Goal: Check status: Check status

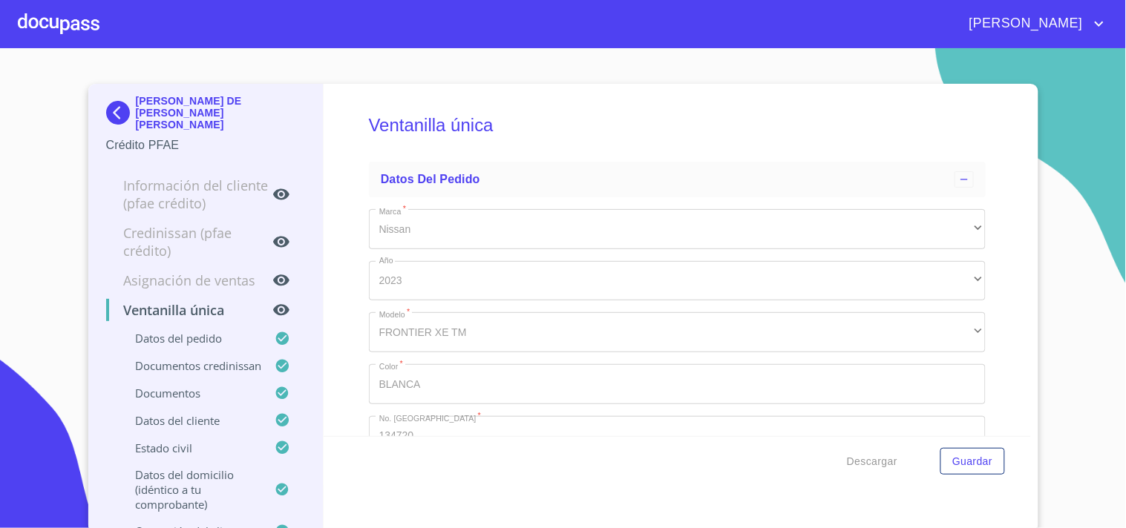
click at [0, 26] on div "[PERSON_NAME]" at bounding box center [563, 23] width 1126 height 47
click at [0, 1] on div "[PERSON_NAME]" at bounding box center [563, 23] width 1126 height 47
click at [22, 25] on div at bounding box center [59, 23] width 82 height 47
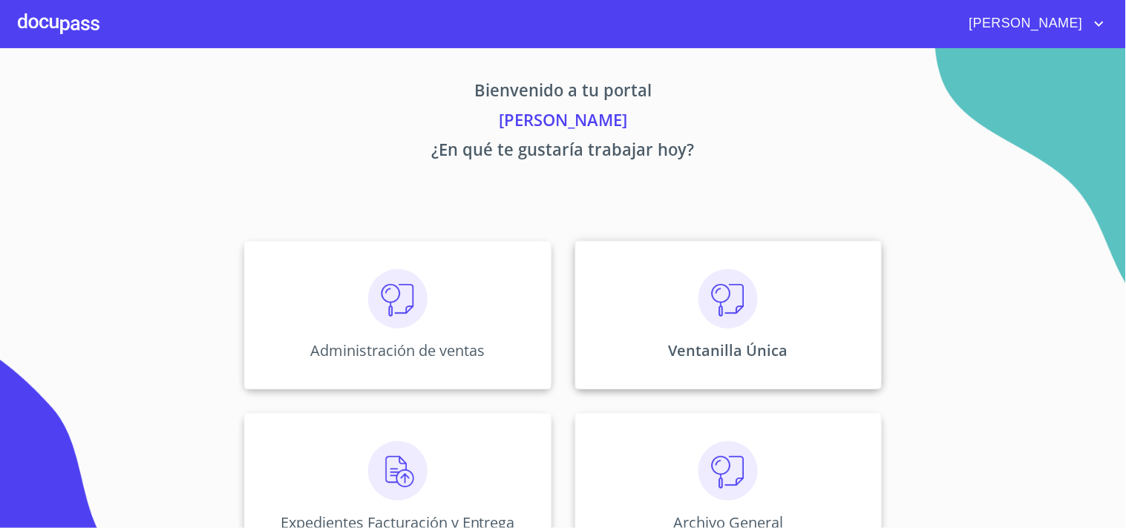
click at [750, 307] on img at bounding box center [727, 298] width 59 height 59
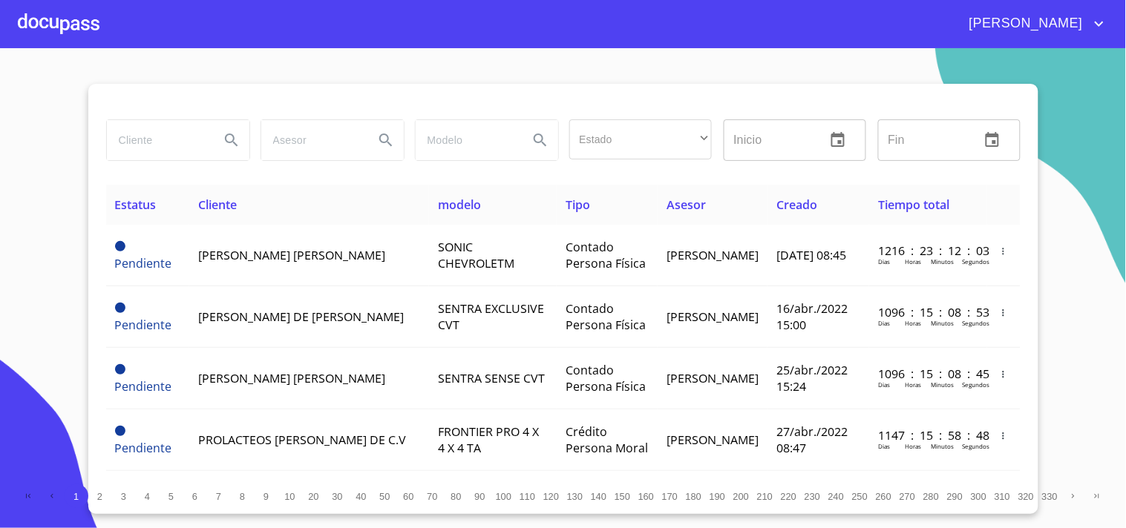
click at [141, 130] on input "search" at bounding box center [157, 140] width 101 height 40
type input "[PERSON_NAME]"
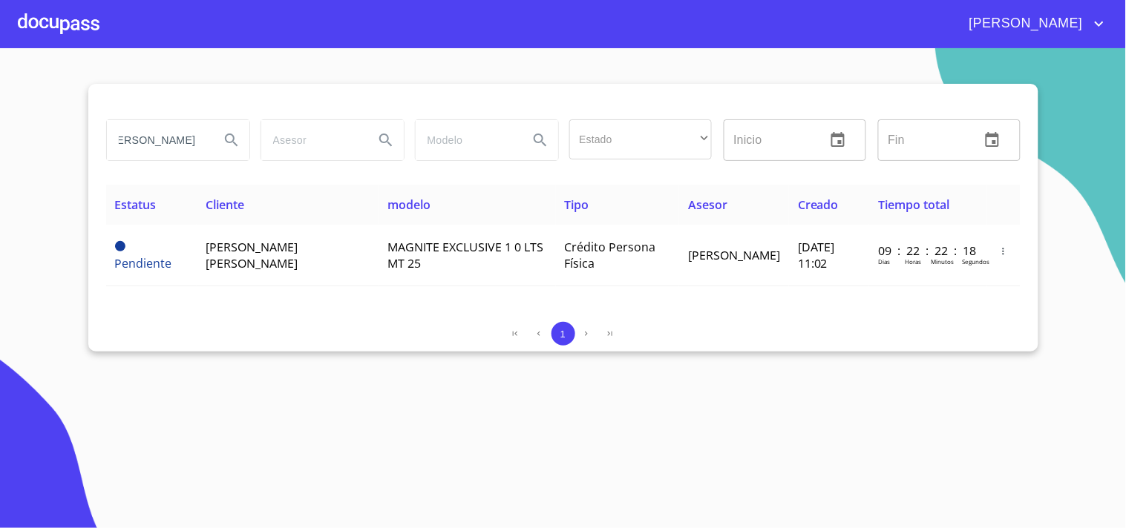
scroll to position [0, 0]
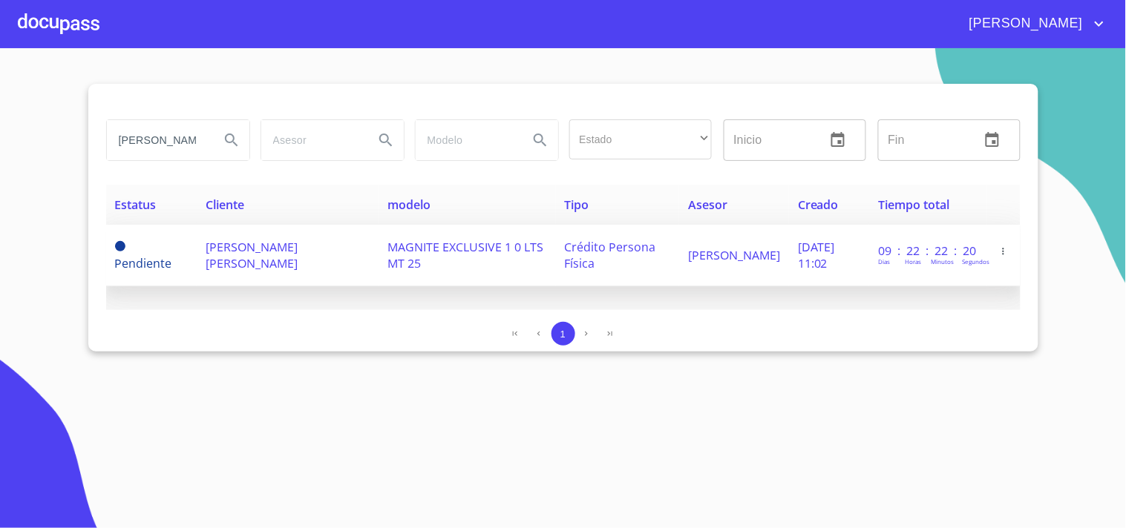
click at [396, 243] on span "MAGNITE EXCLUSIVE 1 0 LTS MT 25" at bounding box center [465, 255] width 156 height 33
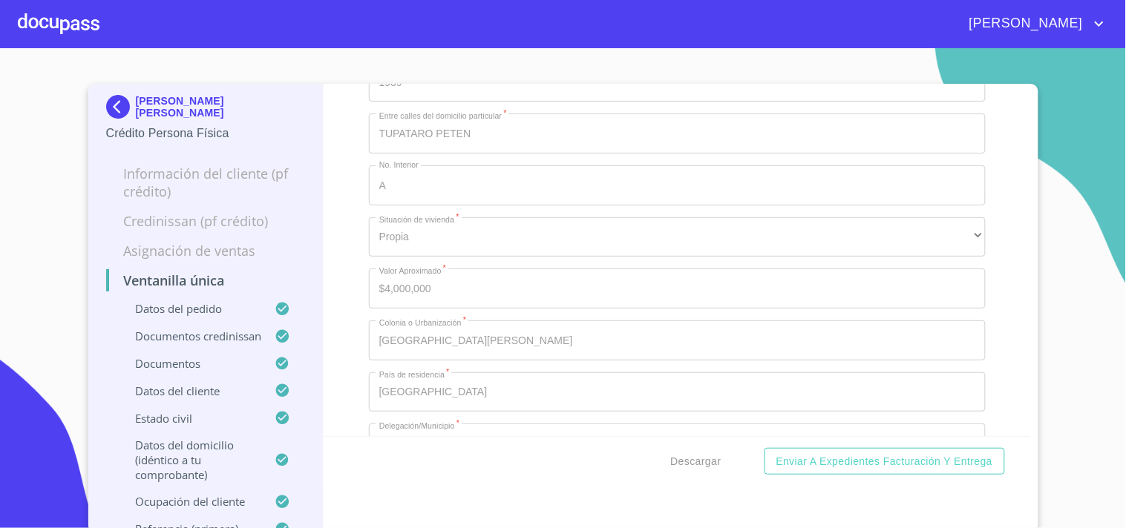
scroll to position [5442, 0]
